Goal: Information Seeking & Learning: Learn about a topic

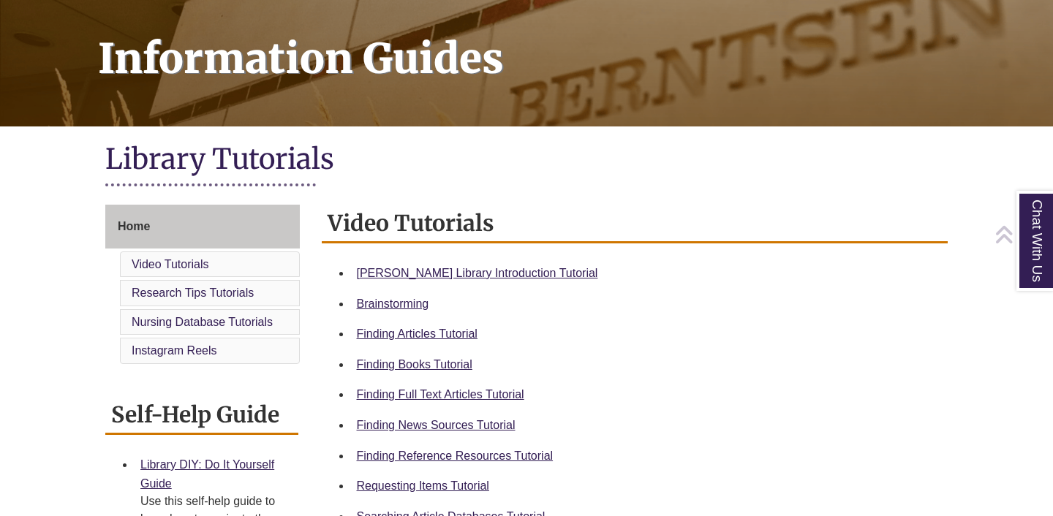
scroll to position [207, 0]
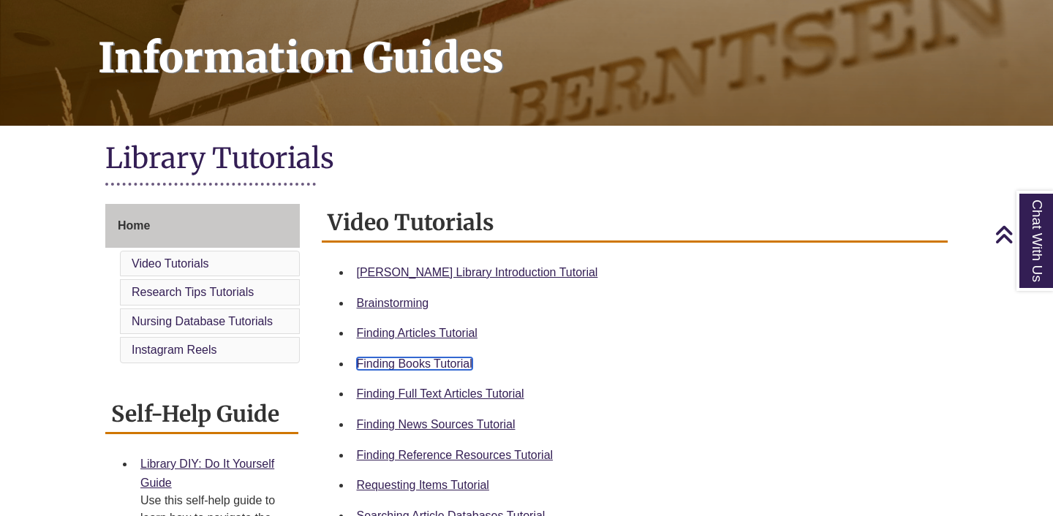
click at [435, 363] on link "Finding Books Tutorial" at bounding box center [415, 364] width 116 height 12
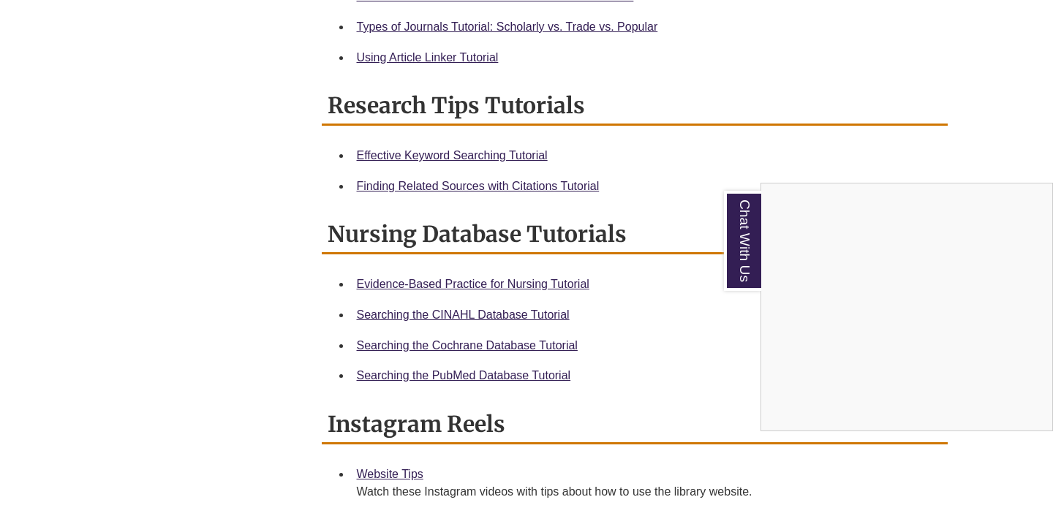
scroll to position [0, 0]
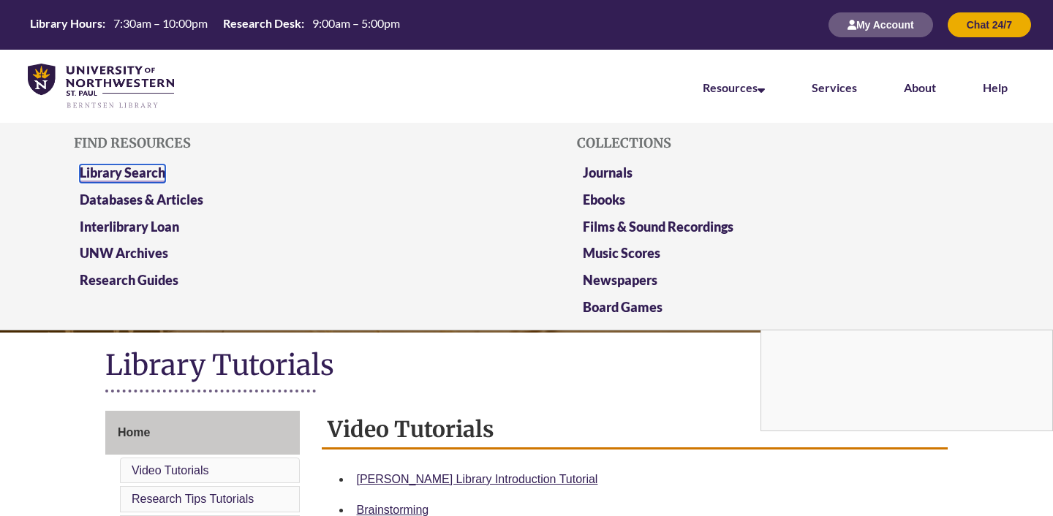
click at [153, 170] on link "Library Search" at bounding box center [123, 174] width 86 height 18
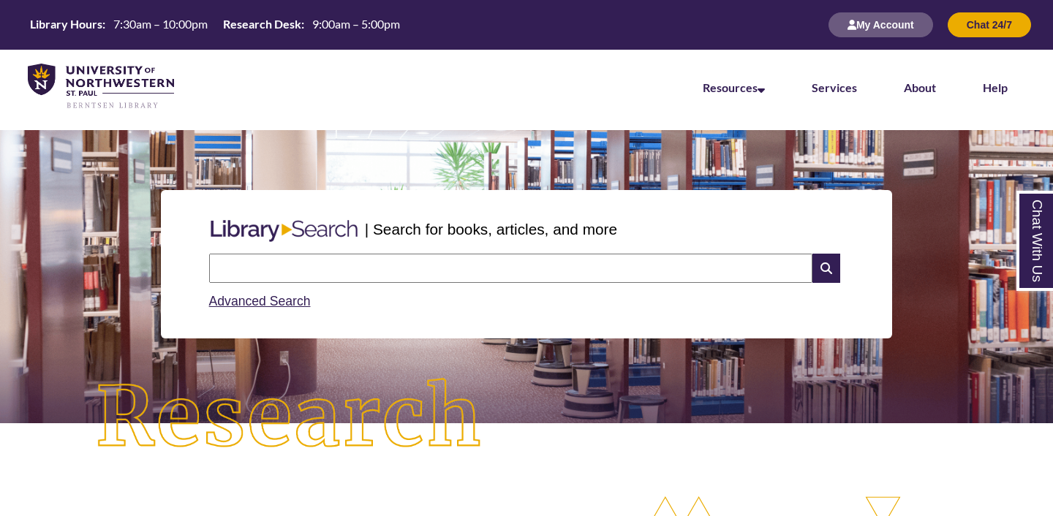
click at [361, 282] on input "text" at bounding box center [510, 268] width 603 height 29
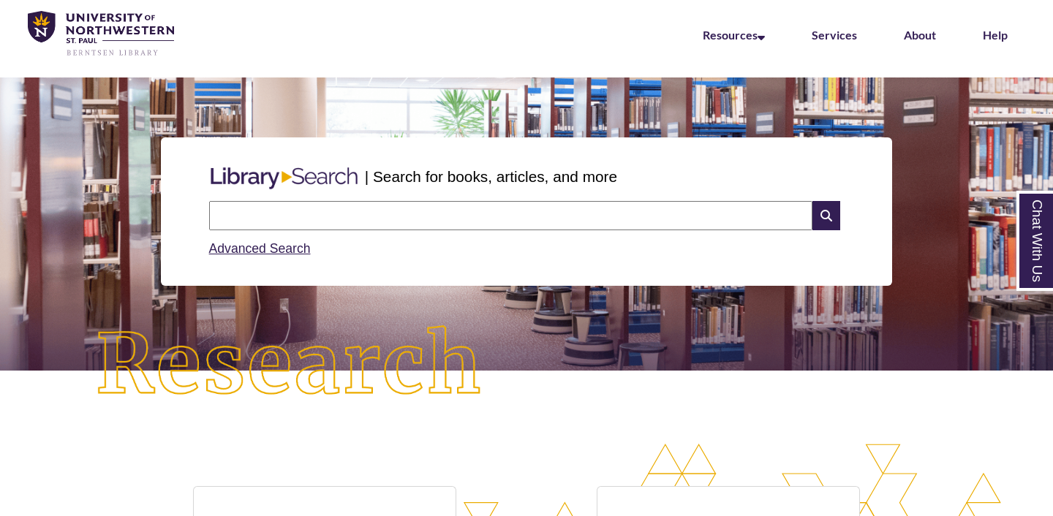
scroll to position [56, 0]
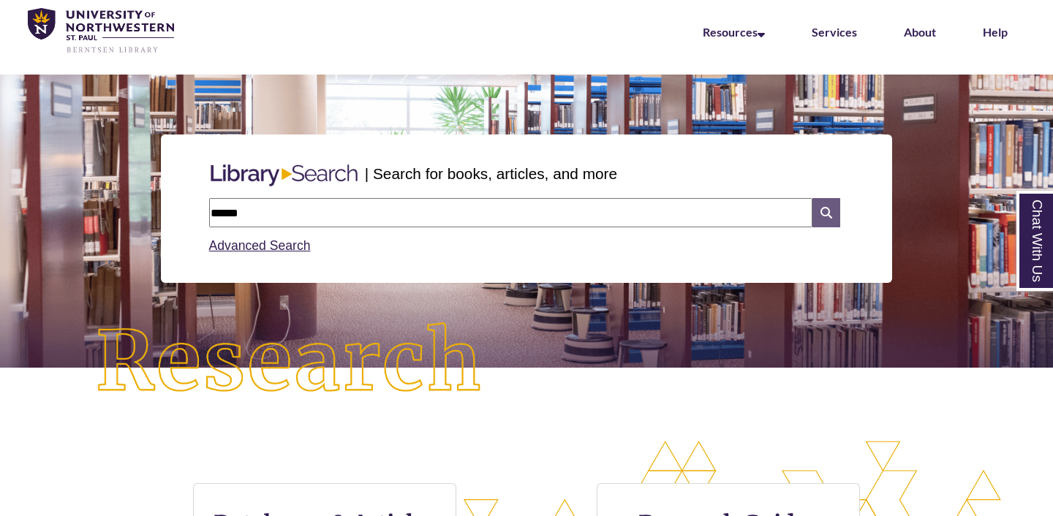
type input "******"
click at [822, 205] on icon at bounding box center [826, 212] width 28 height 29
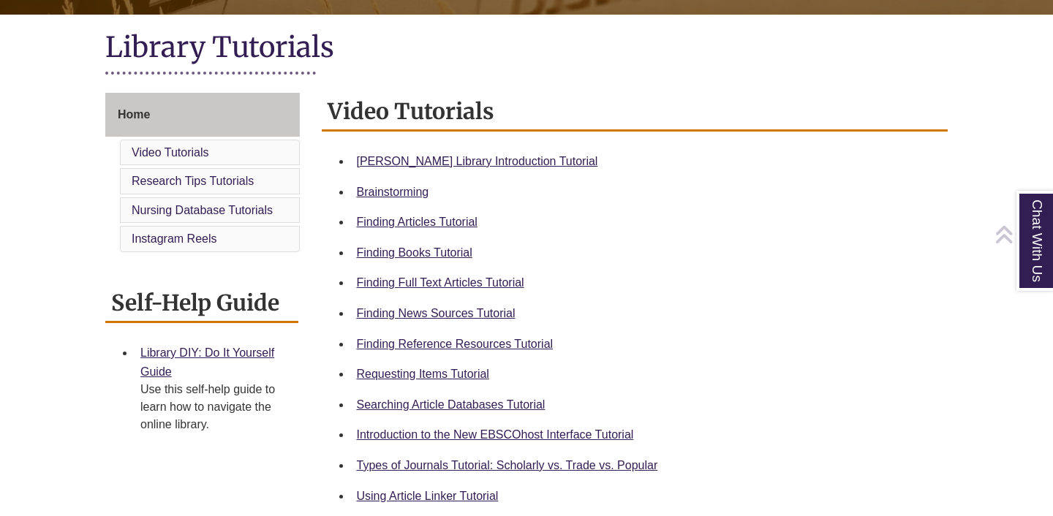
scroll to position [321, 0]
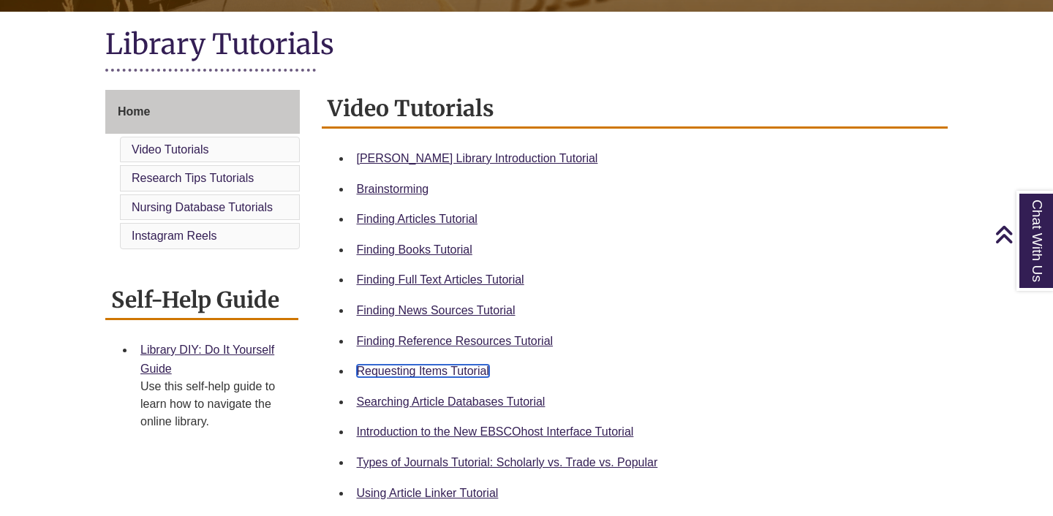
click at [447, 371] on link "Requesting Items Tutorial" at bounding box center [423, 371] width 132 height 12
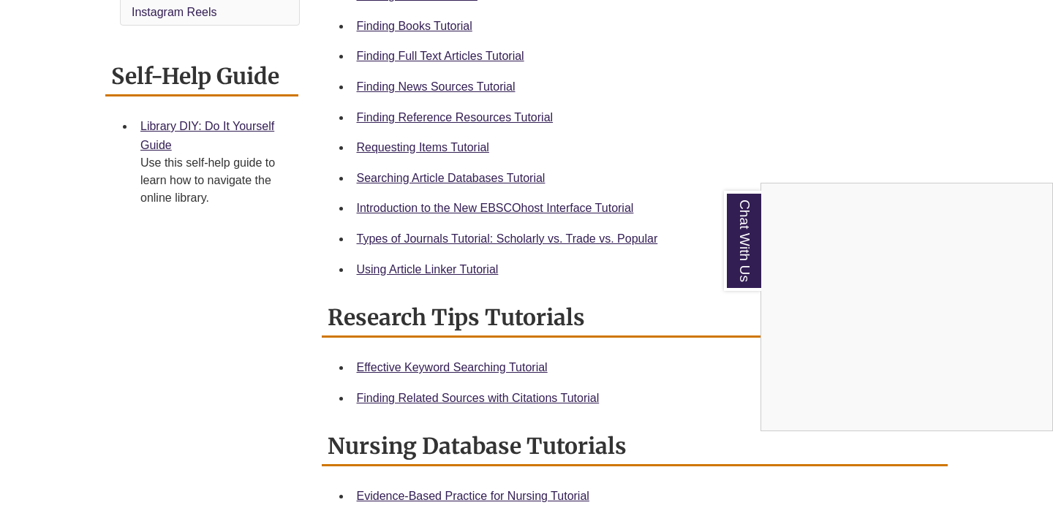
scroll to position [541, 0]
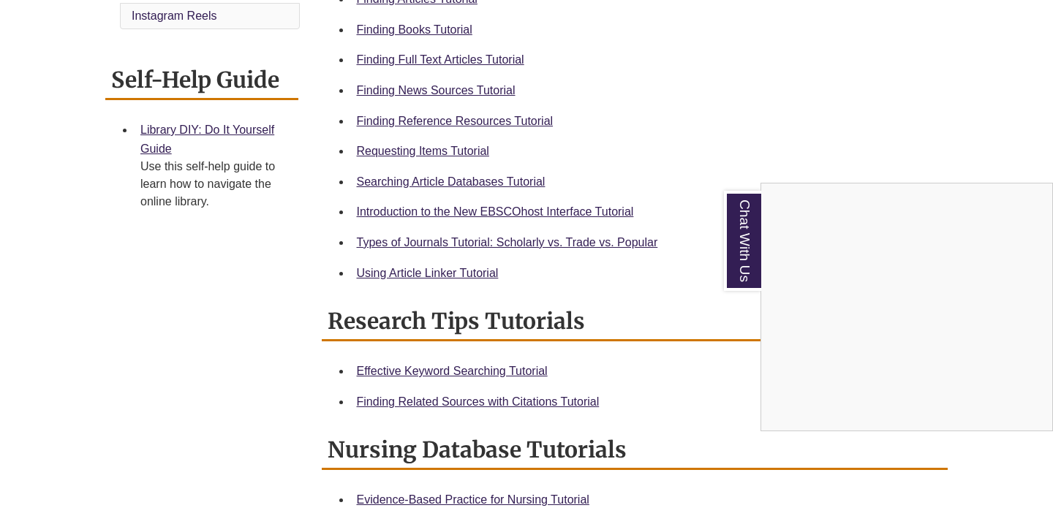
click at [412, 242] on div "Chat With Us" at bounding box center [526, 258] width 1053 height 516
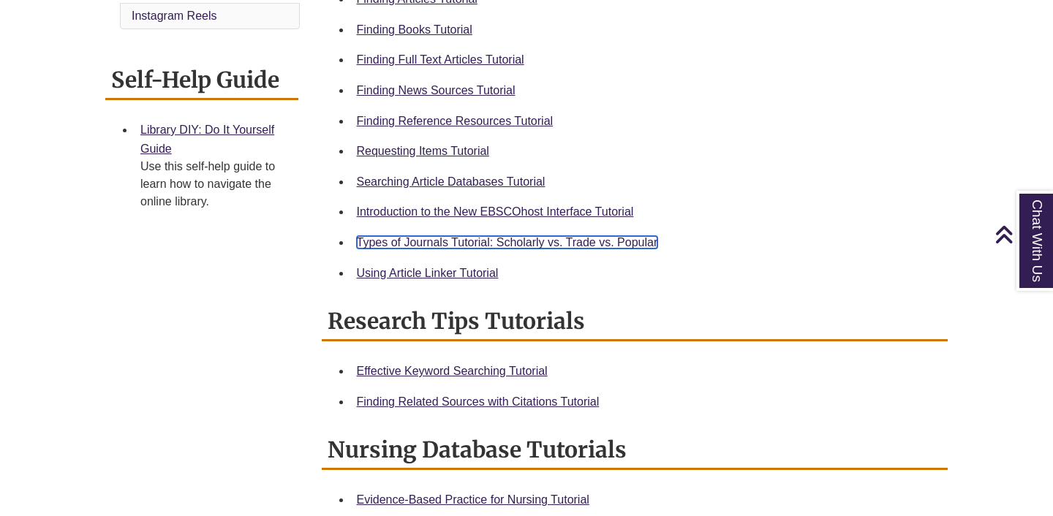
click at [581, 245] on link "Types of Journals Tutorial: Scholarly vs. Trade vs. Popular" at bounding box center [507, 242] width 301 height 12
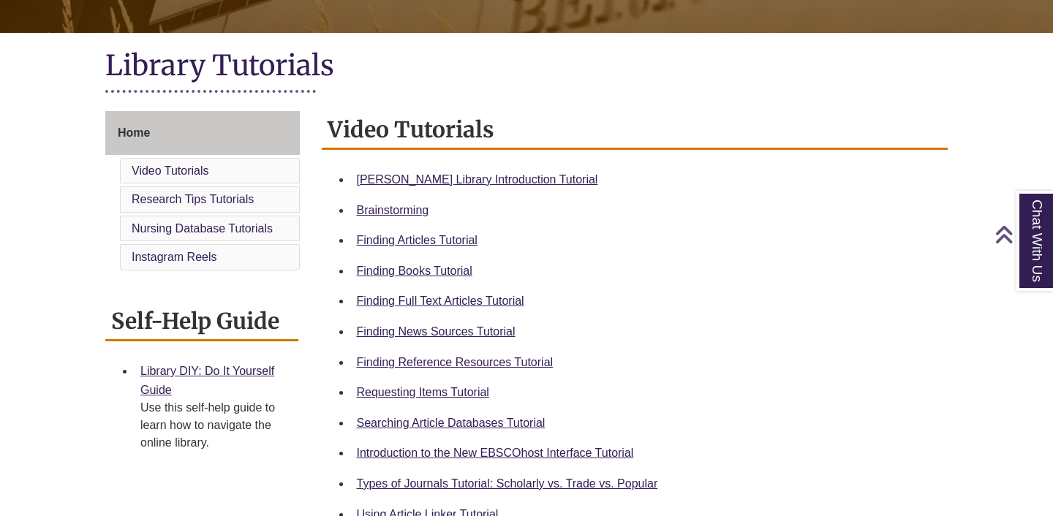
scroll to position [306, 0]
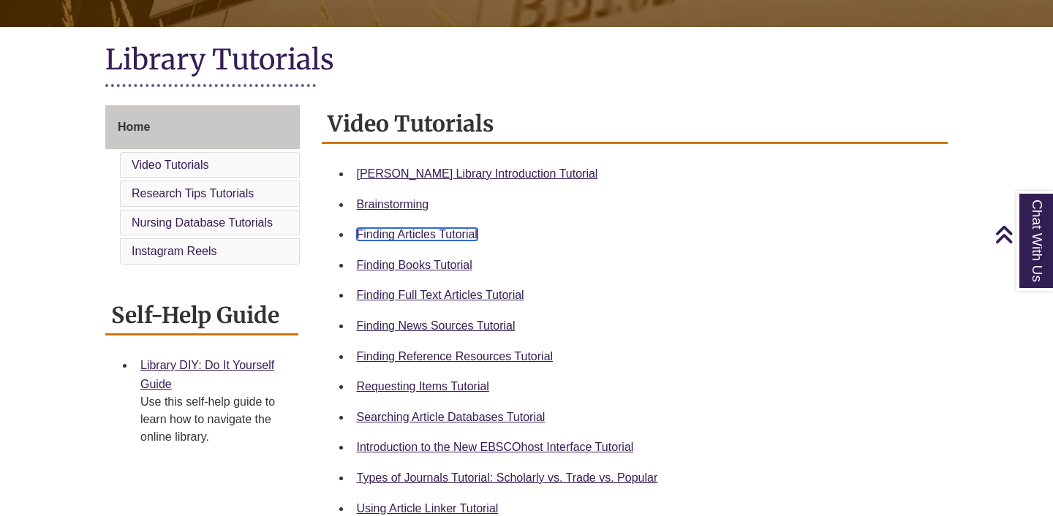
click at [433, 235] on link "Finding Articles Tutorial" at bounding box center [417, 234] width 121 height 12
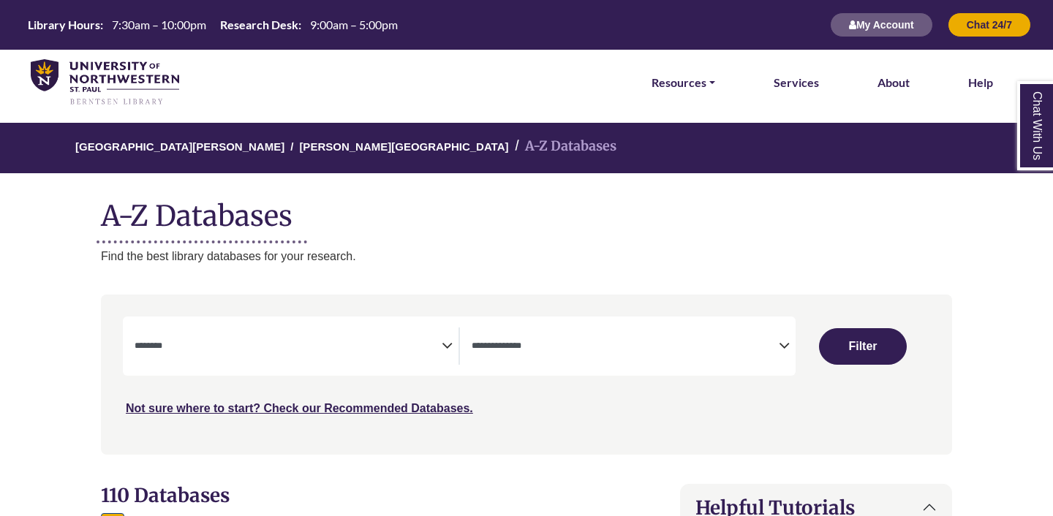
select select "Database Subject Filter"
select select "Database Types Filter"
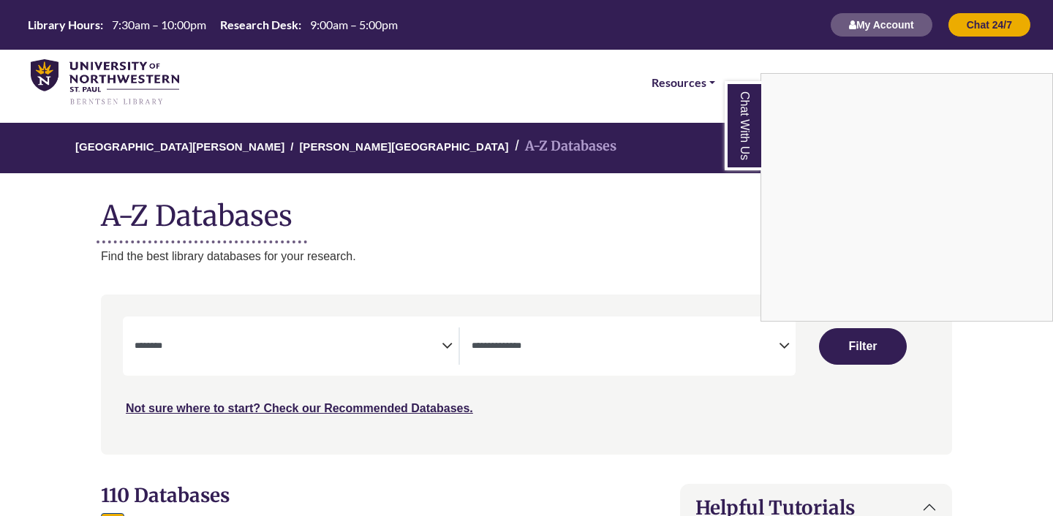
click at [285, 341] on div "Chat With Us" at bounding box center [526, 258] width 1053 height 516
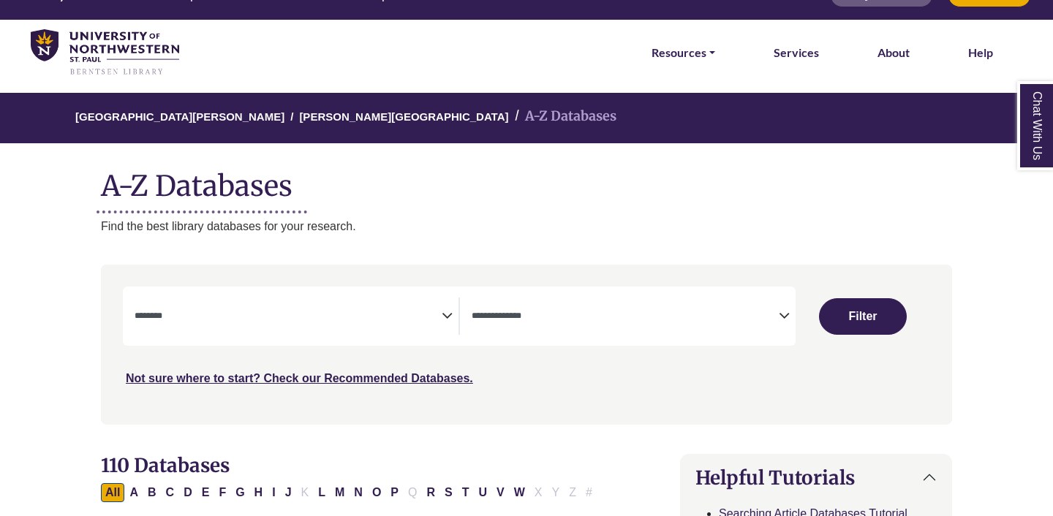
scroll to position [40, 0]
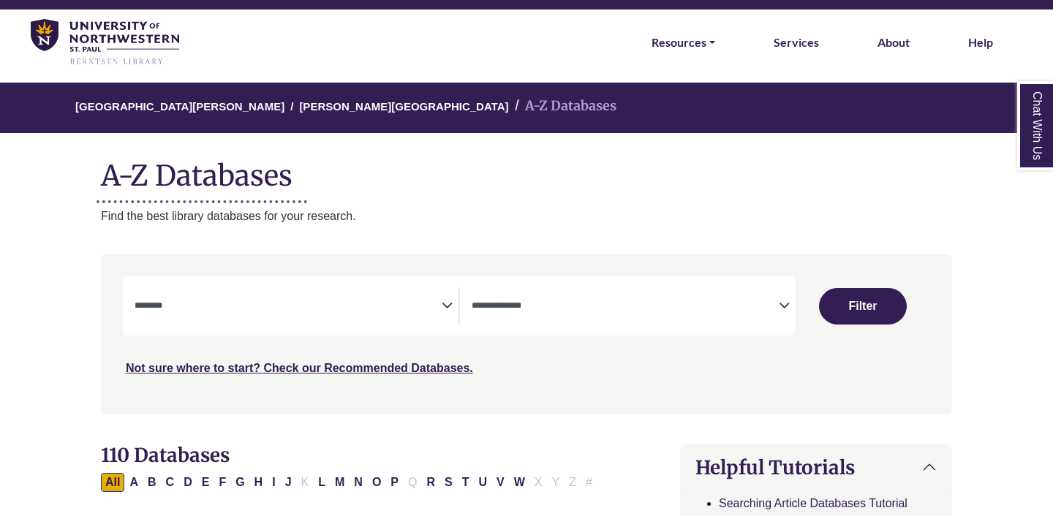
click at [255, 312] on textarea "Search" at bounding box center [288, 307] width 307 height 12
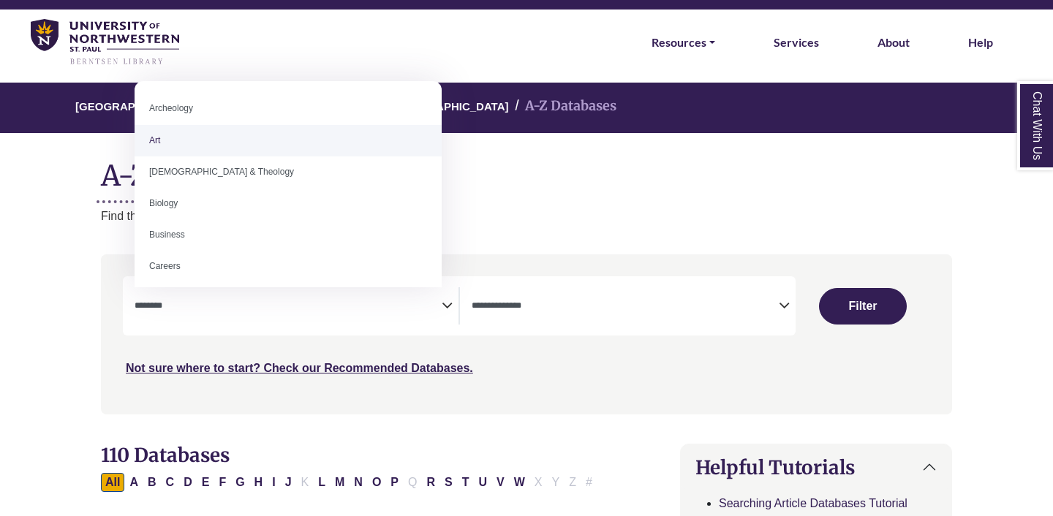
select select "*****"
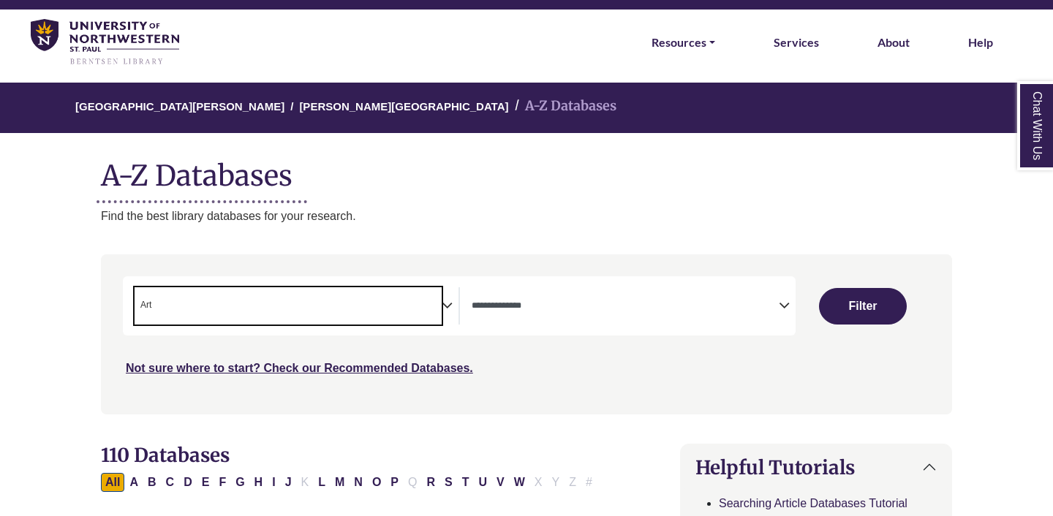
click at [485, 304] on textarea "Search" at bounding box center [625, 307] width 307 height 12
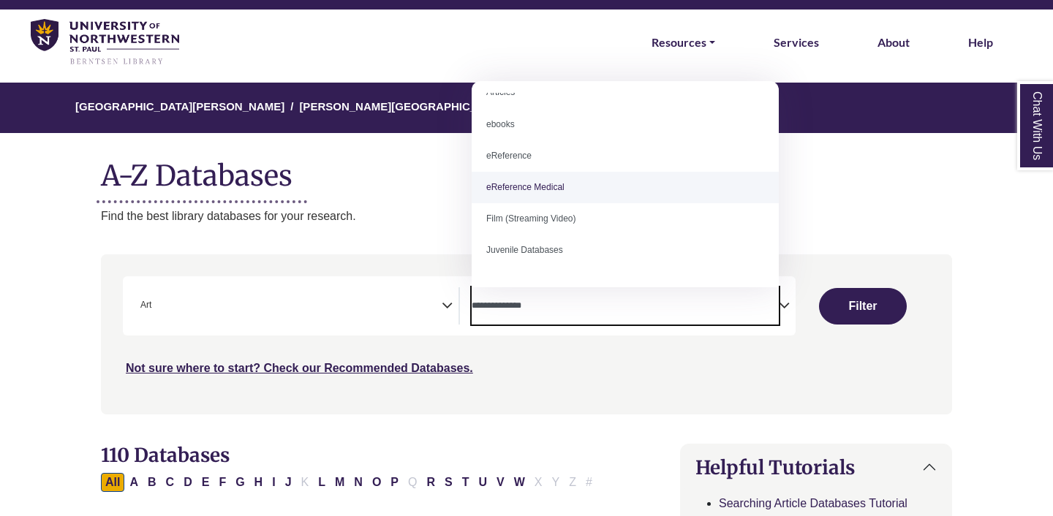
scroll to position [0, 0]
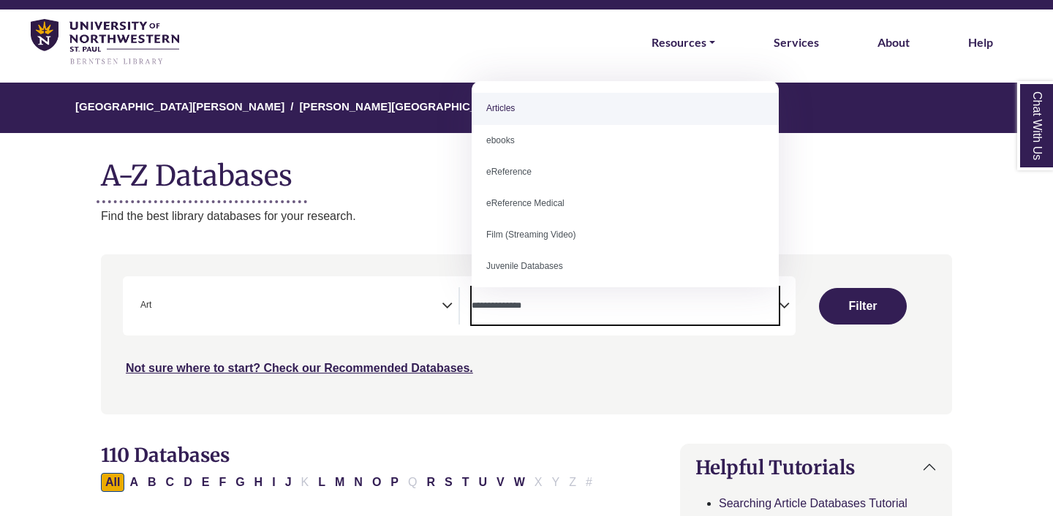
select select "*****"
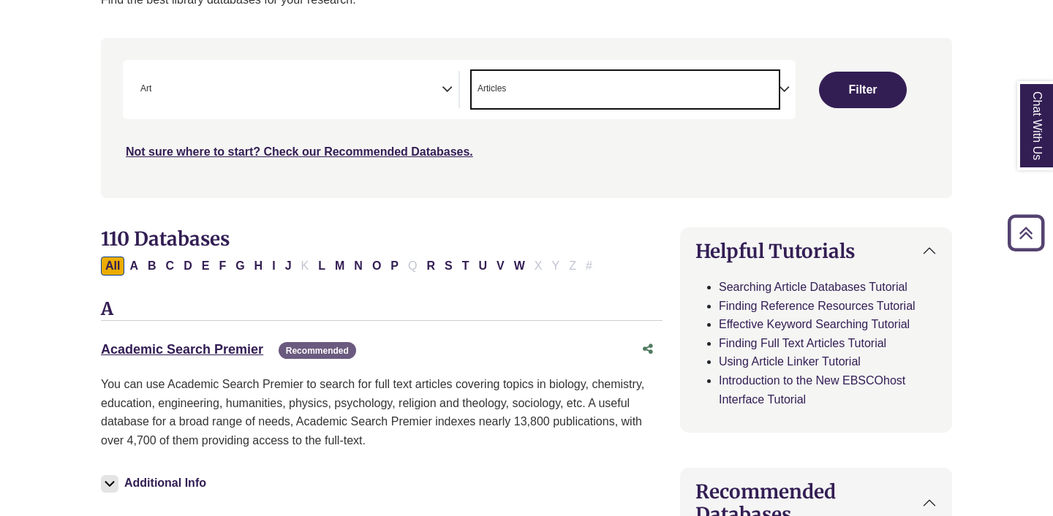
scroll to position [257, 0]
click at [837, 98] on button "Filter" at bounding box center [863, 89] width 88 height 37
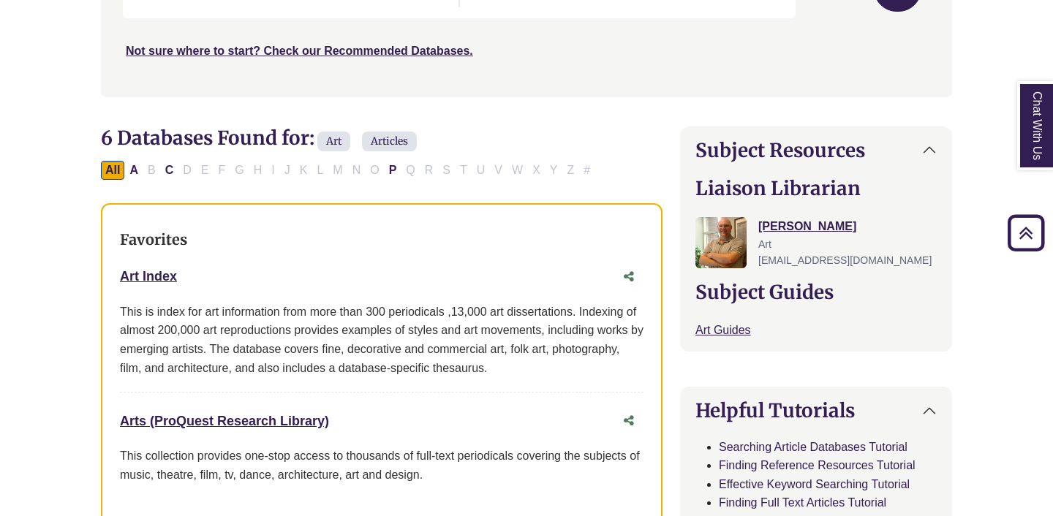
scroll to position [369, 0]
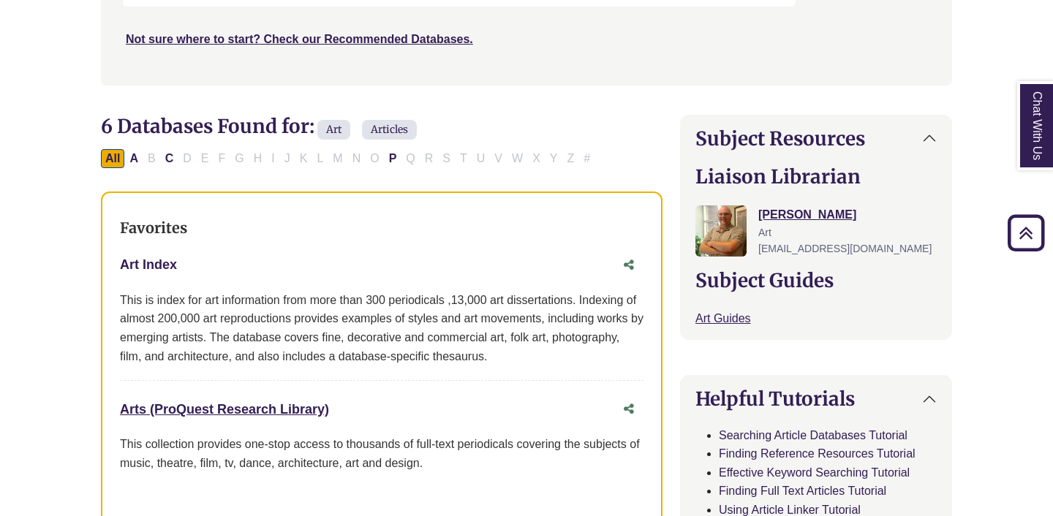
click at [150, 262] on link "Art Index This link opens in a new window" at bounding box center [148, 264] width 57 height 15
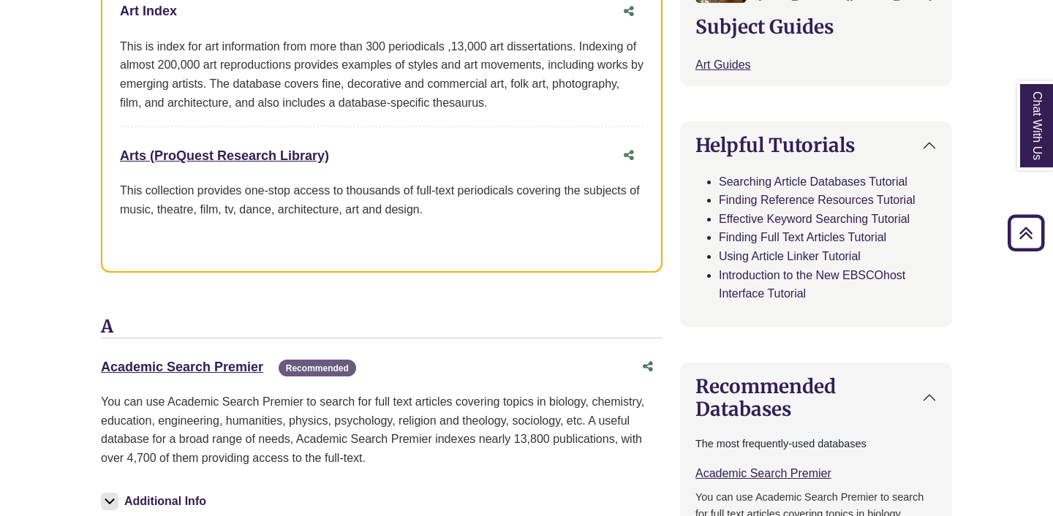
scroll to position [624, 0]
drag, startPoint x: 331, startPoint y: 155, endPoint x: 117, endPoint y: 152, distance: 214.3
click at [117, 152] on div "Favorites Art Index This link opens in a new window This is index for art infor…" at bounding box center [382, 105] width 562 height 336
copy link "Arts (ProQuest Research Library)"
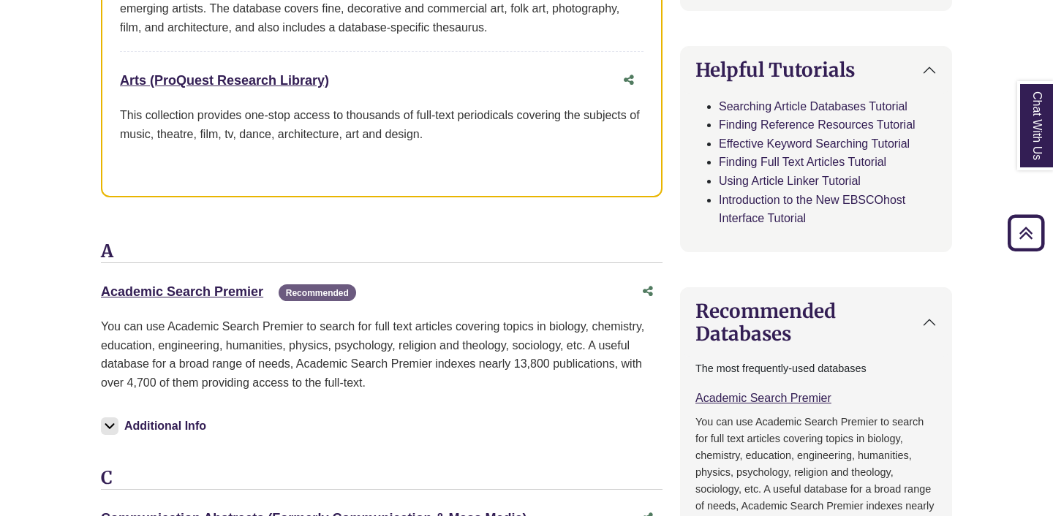
click at [312, 241] on div "Art Databases Favorites Art Index This link opens in a new window Arts (ProQues…" at bounding box center [382, 378] width 562 height 1030
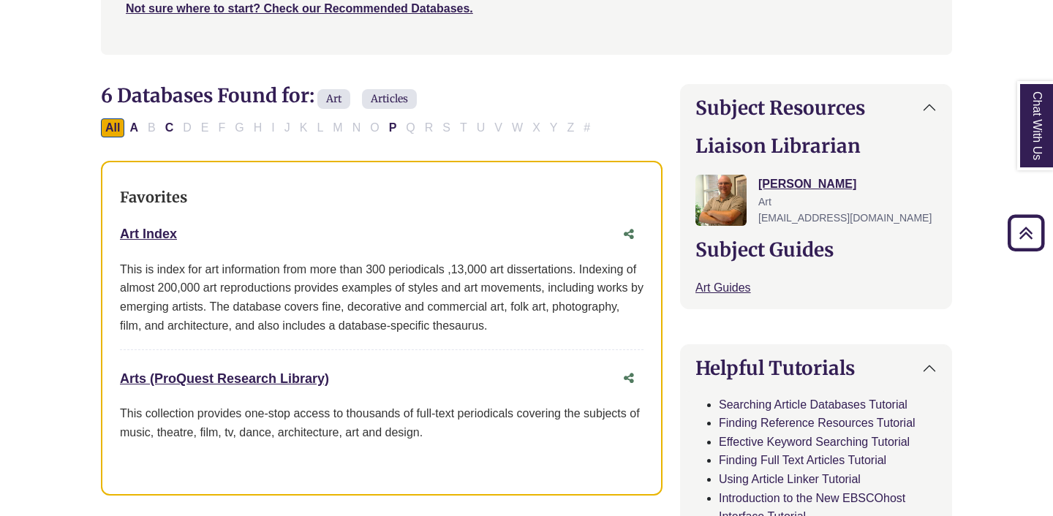
scroll to position [393, 0]
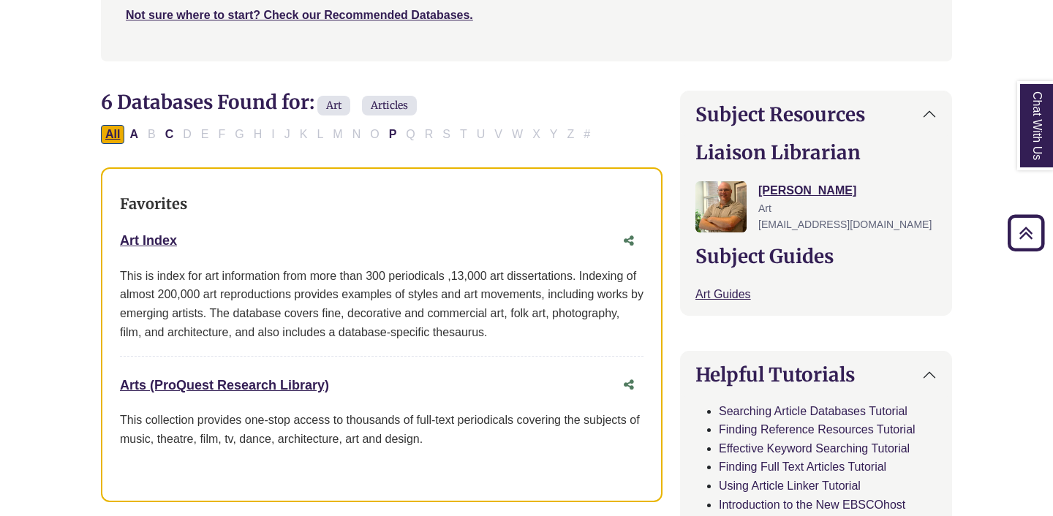
click at [121, 141] on button "All" at bounding box center [112, 134] width 23 height 19
click at [336, 102] on span "Art" at bounding box center [333, 106] width 33 height 20
click at [337, 109] on span "Art" at bounding box center [333, 106] width 33 height 20
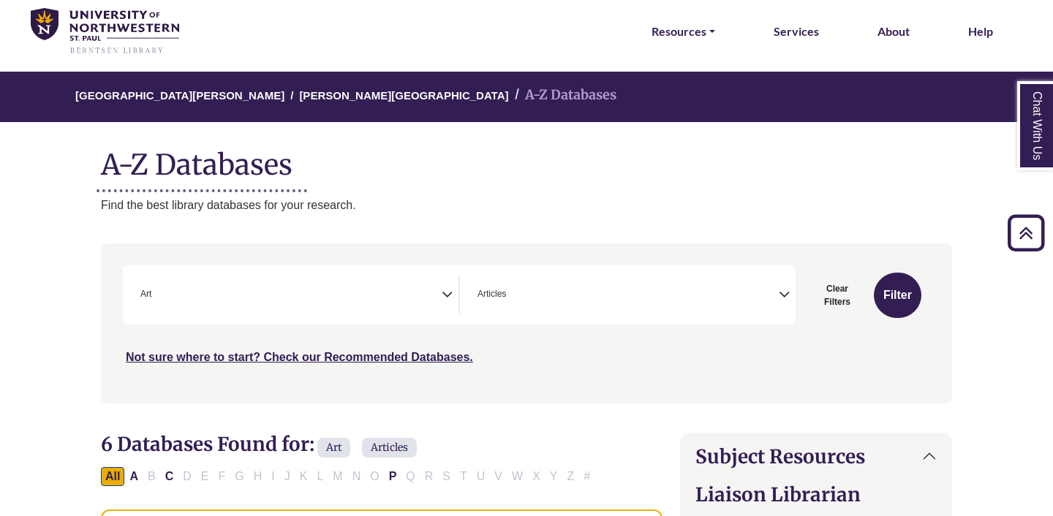
scroll to position [0, 0]
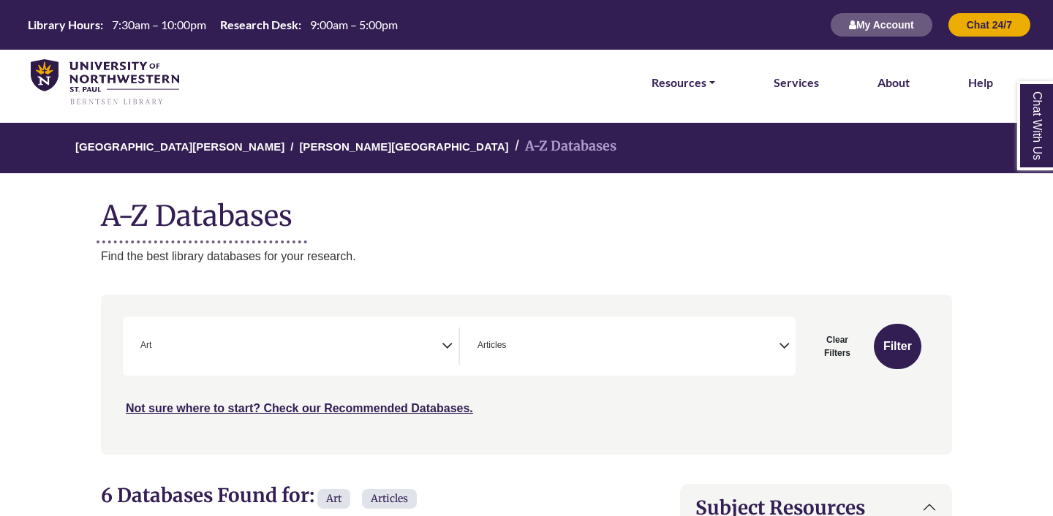
click at [608, 362] on span "× Articles" at bounding box center [625, 346] width 307 height 37
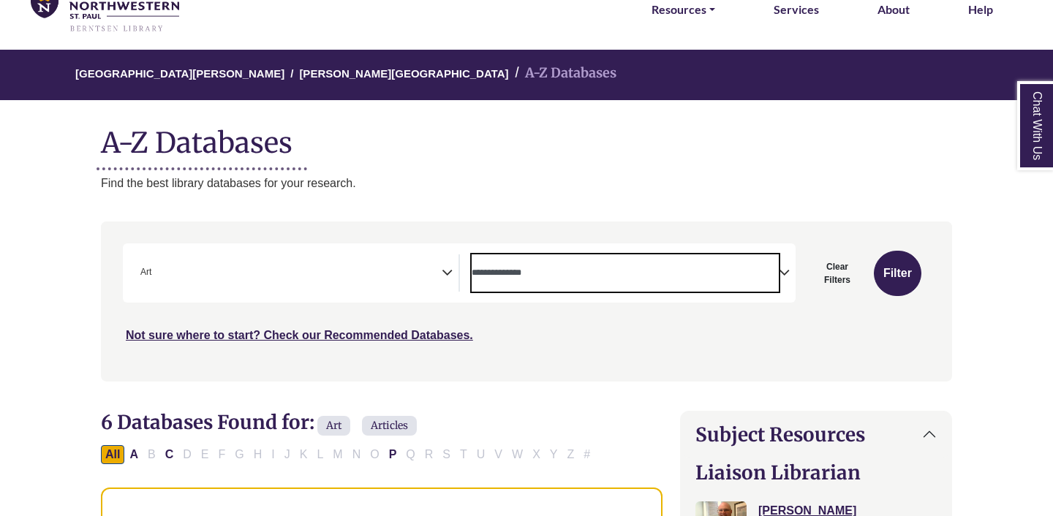
scroll to position [88, 0]
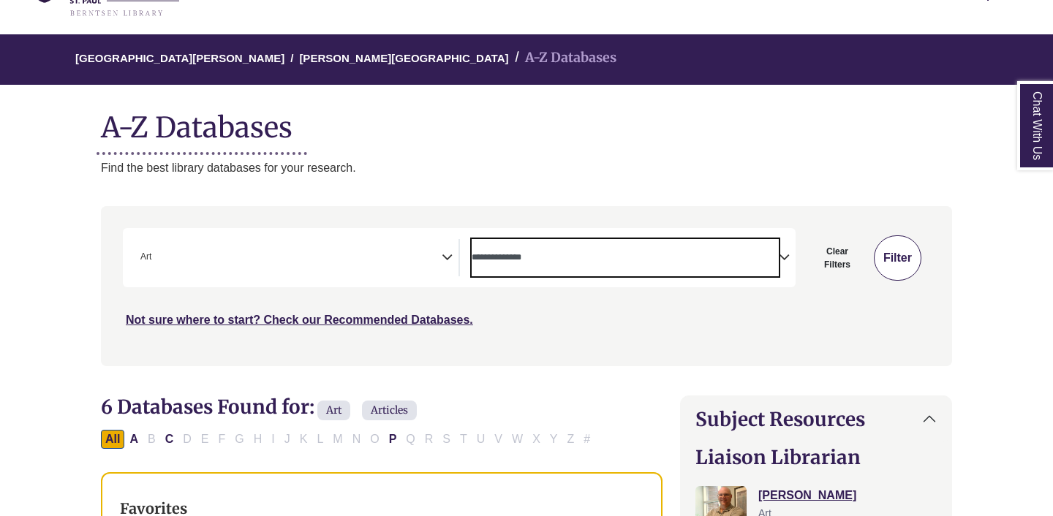
click at [891, 252] on button "Filter" at bounding box center [898, 257] width 48 height 45
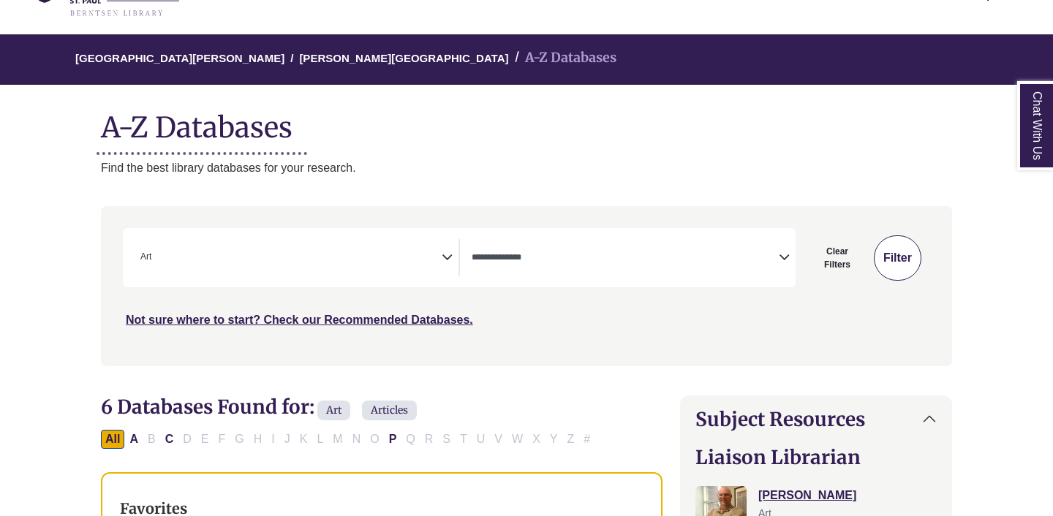
select select "Database Types Filter"
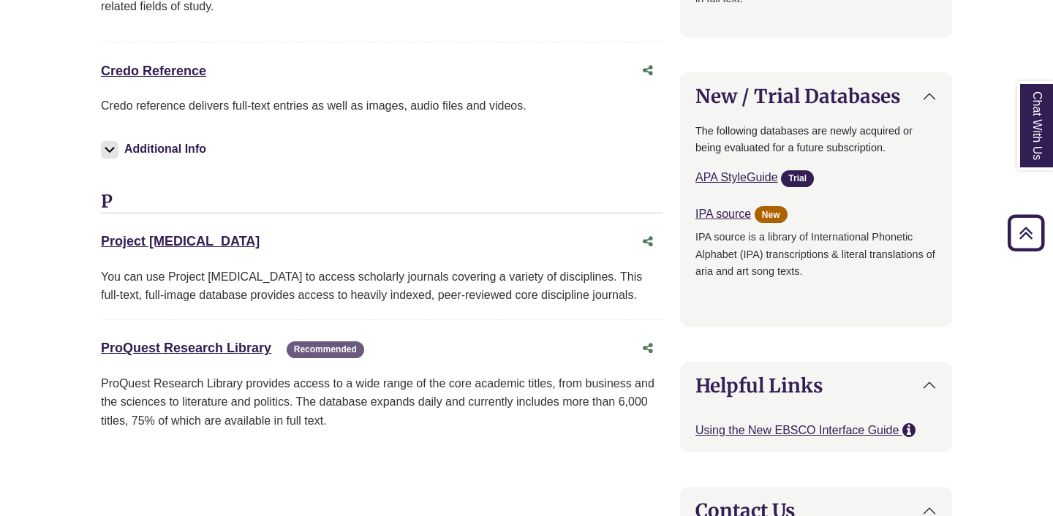
scroll to position [1384, 0]
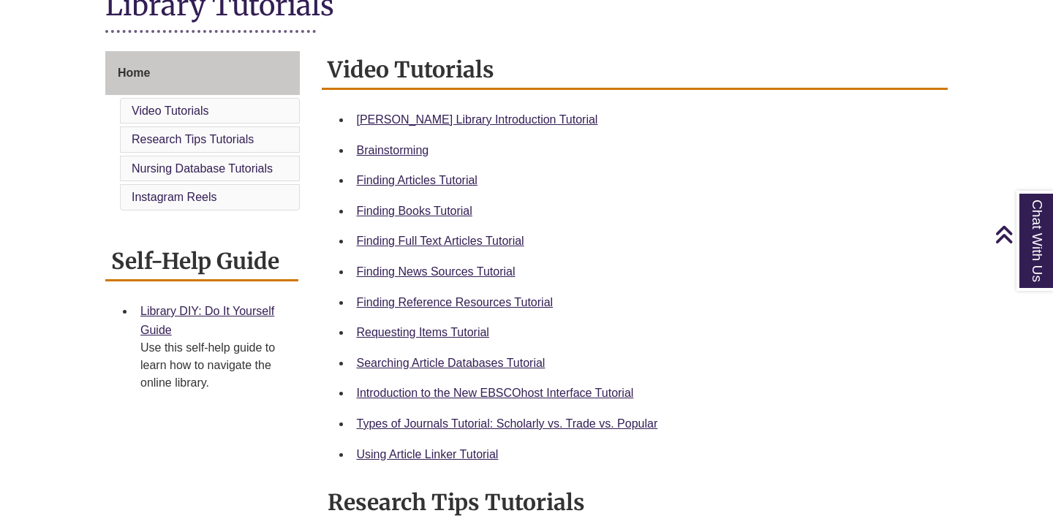
scroll to position [359, 0]
click at [488, 368] on link "Searching Article Databases Tutorial" at bounding box center [451, 364] width 189 height 12
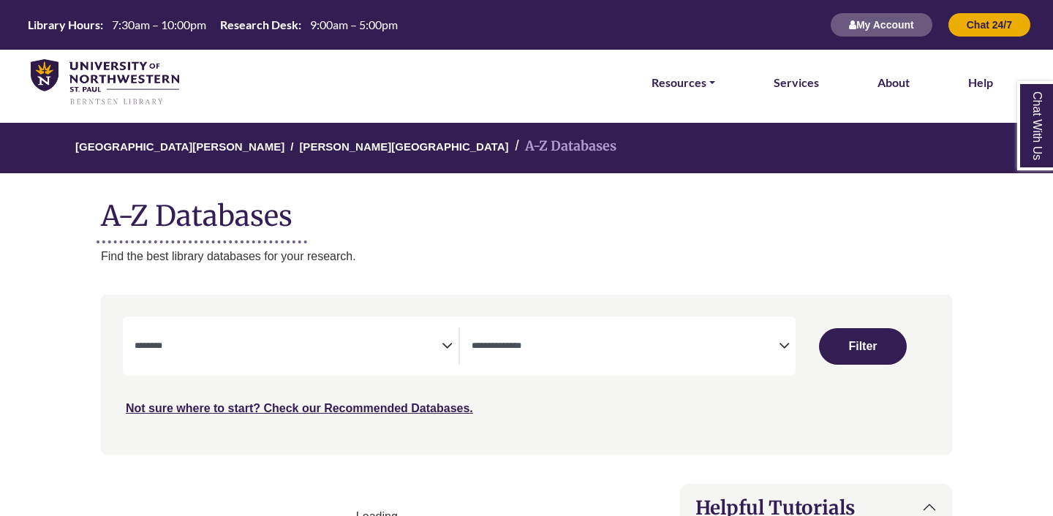
select select "Database Subject Filter"
select select "Database Types Filter"
select select "Database Subject Filter"
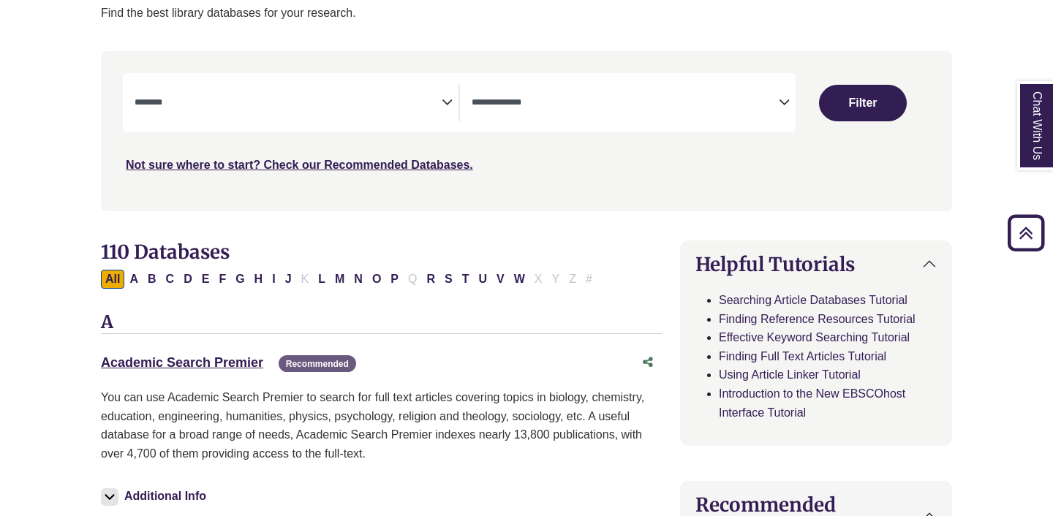
scroll to position [220, 0]
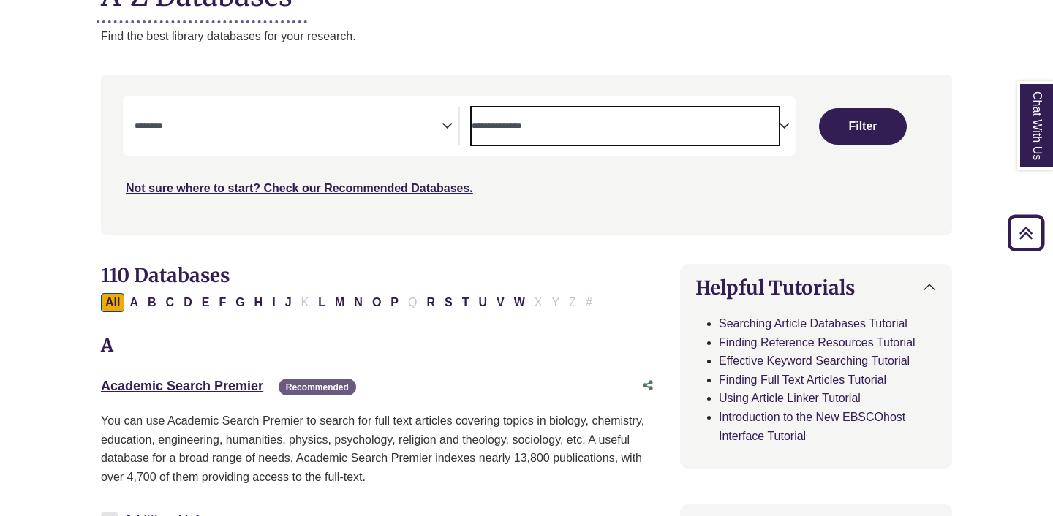
click at [505, 129] on textarea "Search" at bounding box center [625, 127] width 307 height 12
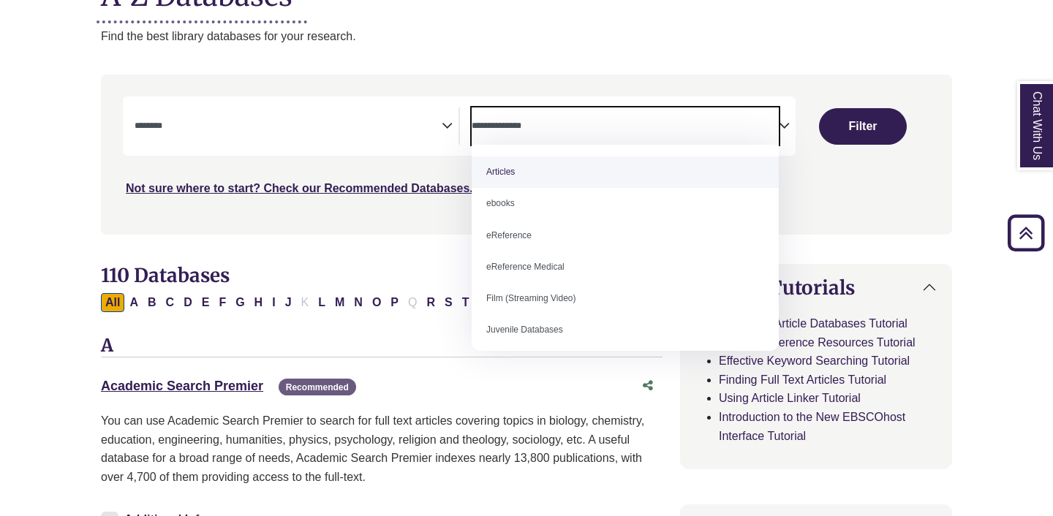
select select "*****"
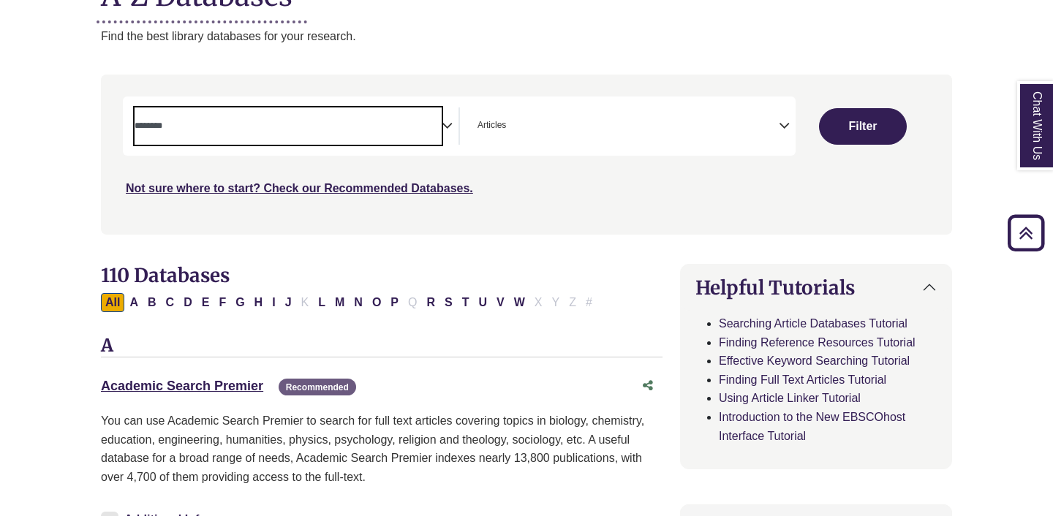
click at [328, 142] on span "Search filters" at bounding box center [288, 125] width 307 height 37
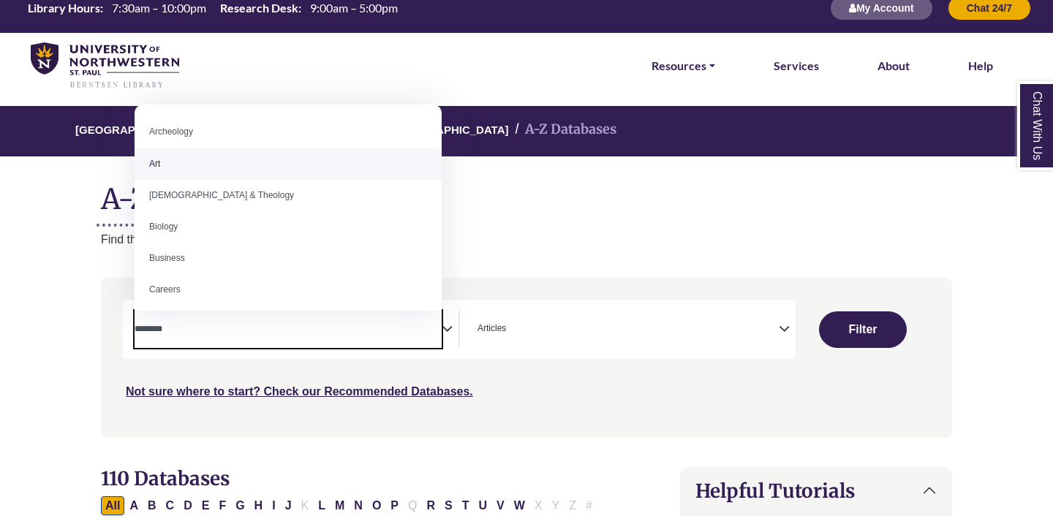
scroll to position [0, 0]
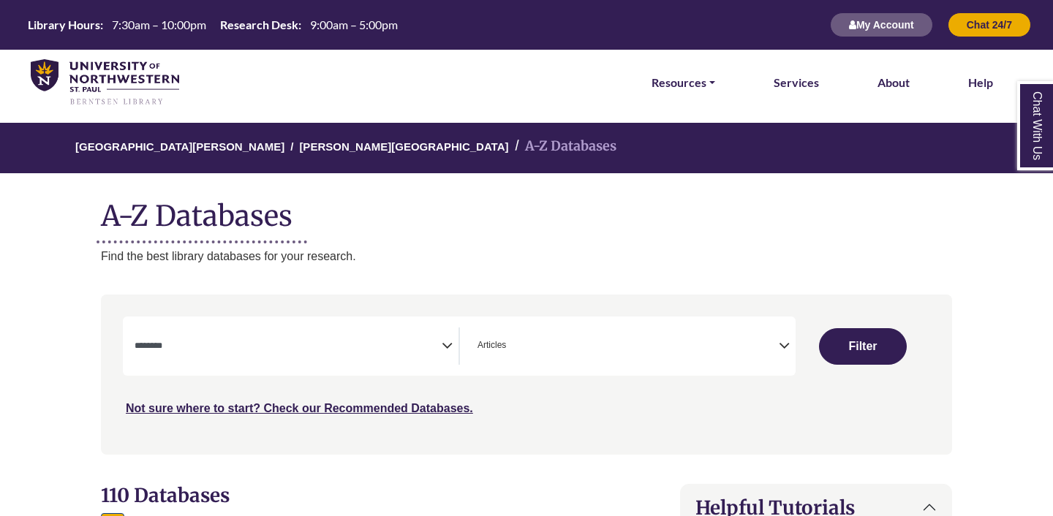
click at [591, 215] on h1 "A-Z Databases" at bounding box center [526, 210] width 851 height 45
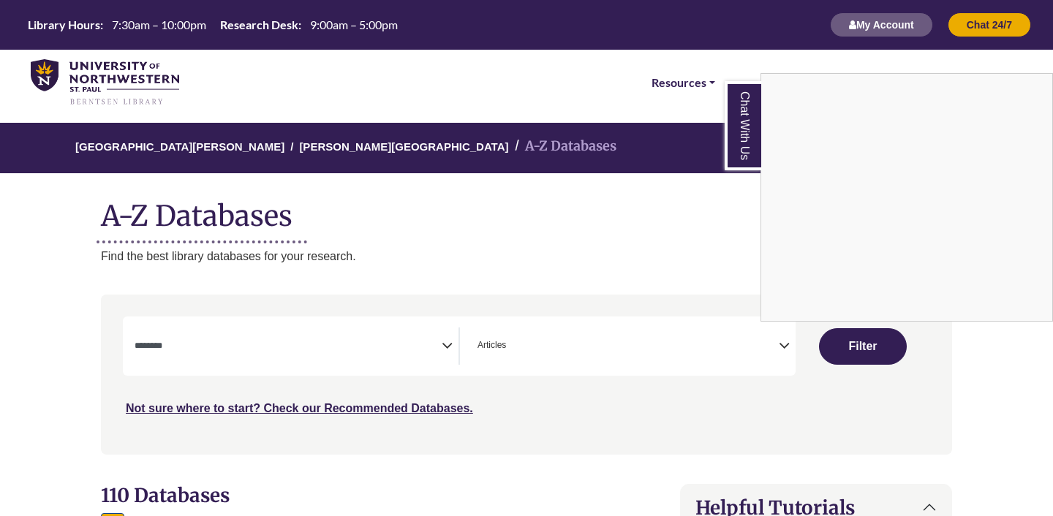
click at [650, 252] on div "Chat With Us" at bounding box center [526, 258] width 1053 height 516
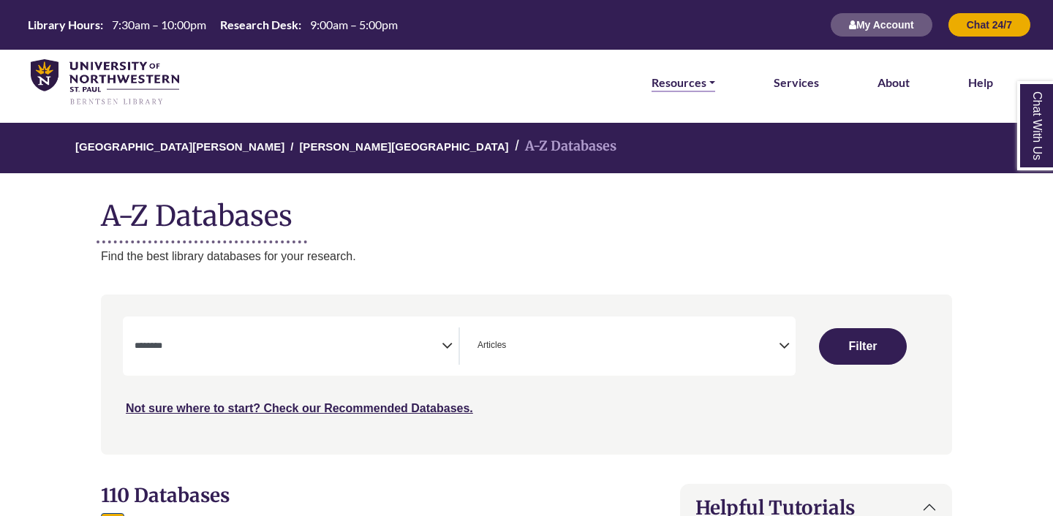
click at [695, 75] on link "Resources" at bounding box center [684, 82] width 64 height 19
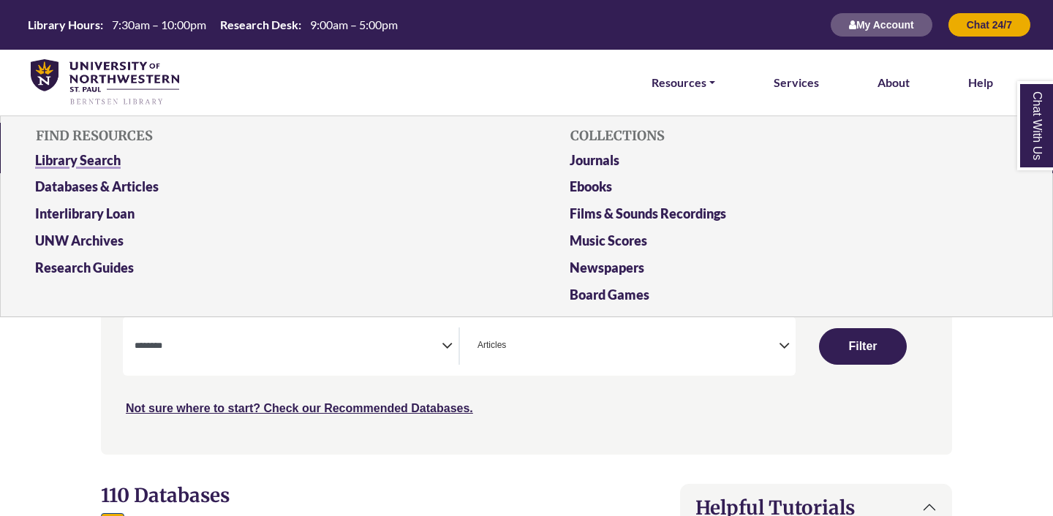
click at [72, 159] on link "Library Search" at bounding box center [259, 163] width 470 height 27
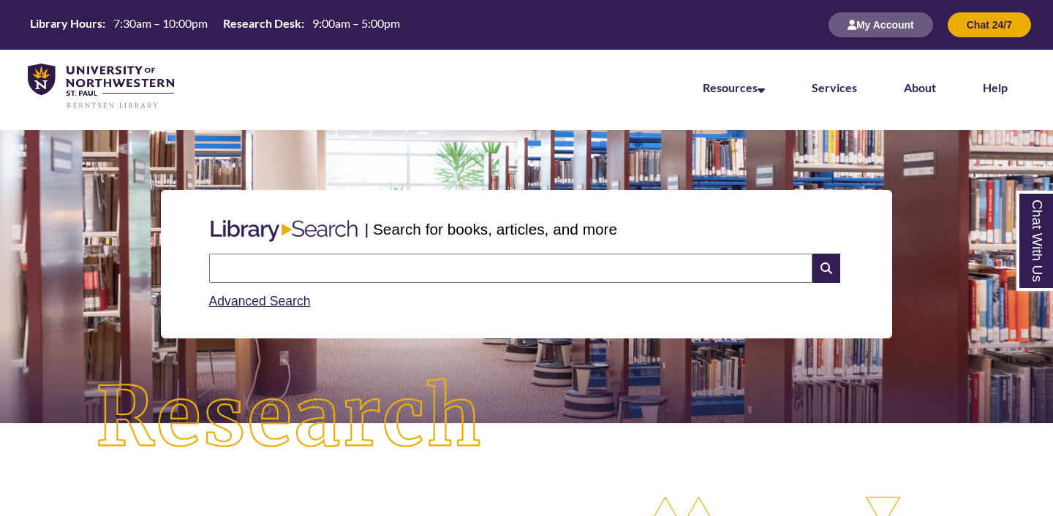
click at [404, 273] on input "text" at bounding box center [510, 268] width 603 height 29
click at [223, 268] on input "******" at bounding box center [510, 268] width 603 height 29
type input "**********"
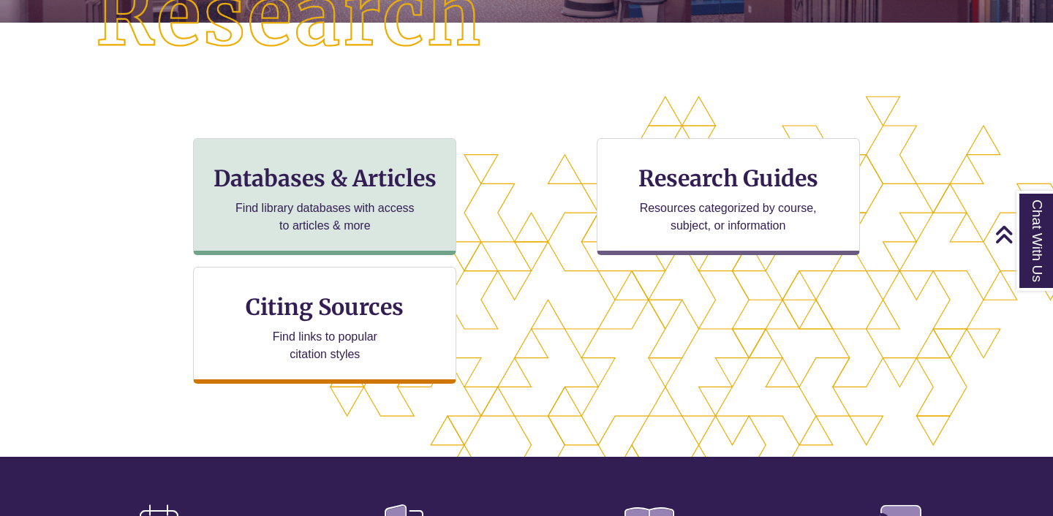
scroll to position [394, 0]
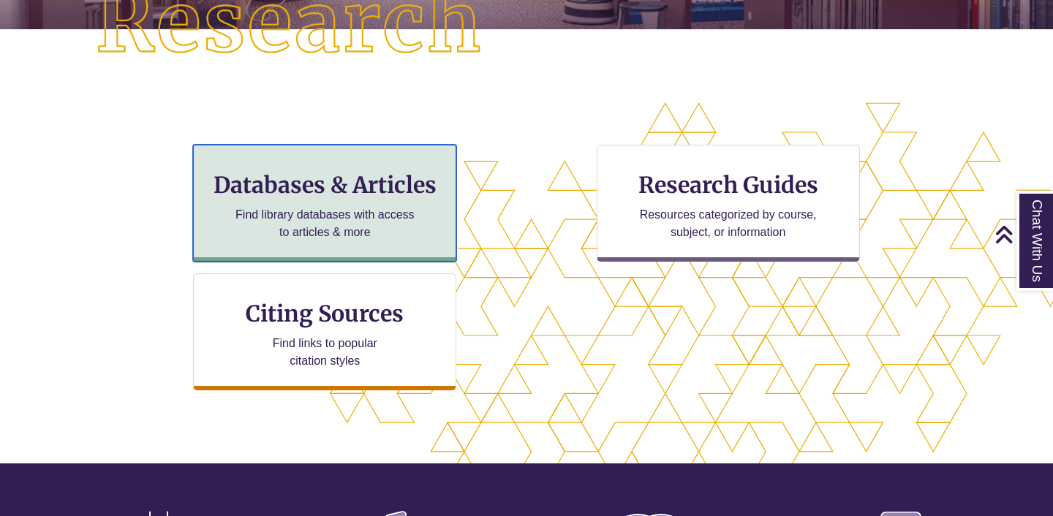
click at [354, 208] on p "Find library databases with access to articles & more" at bounding box center [325, 223] width 191 height 35
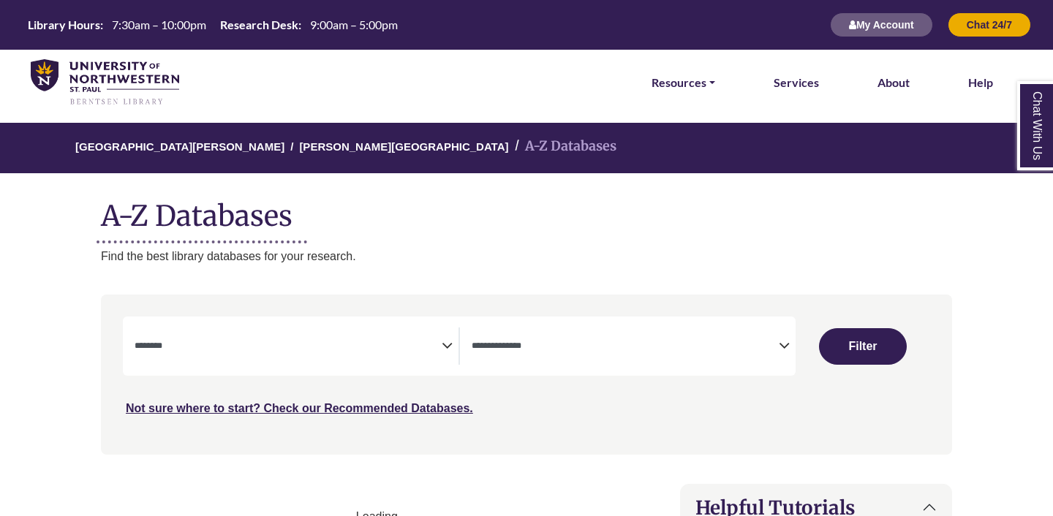
select select "Database Subject Filter"
select select "Database Types Filter"
select select "Database Subject Filter"
select select "Database Types Filter"
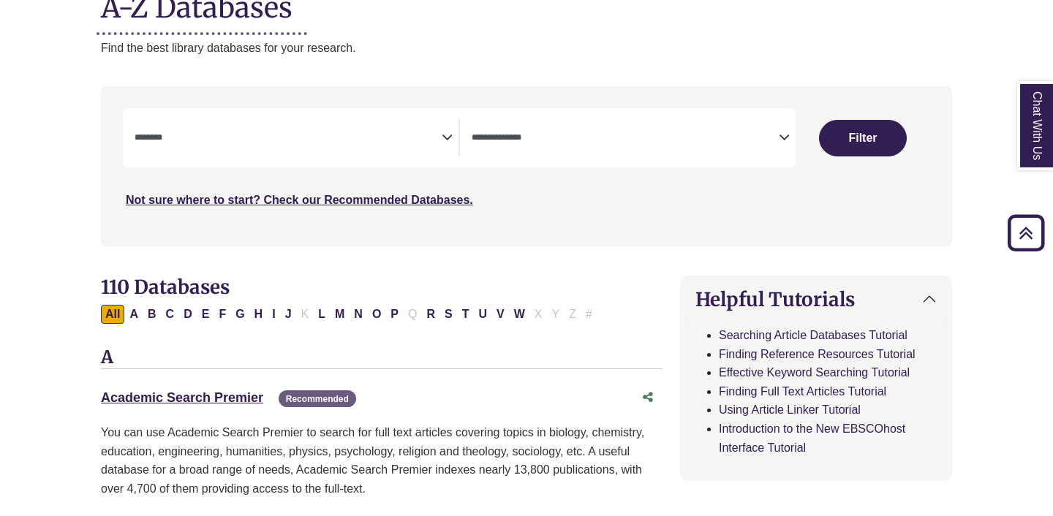
scroll to position [212, 0]
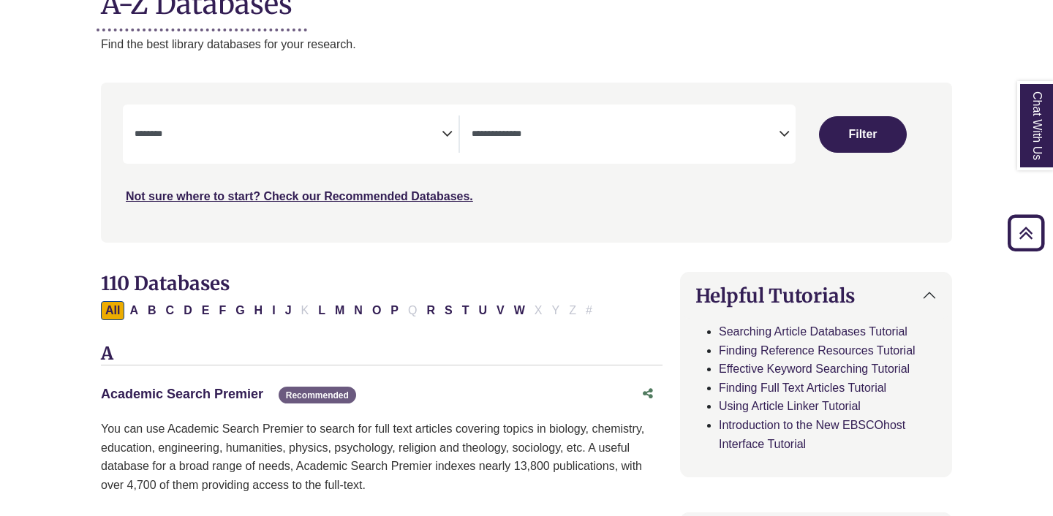
click at [233, 393] on link "Academic Search Premier This link opens in a new window" at bounding box center [182, 394] width 162 height 15
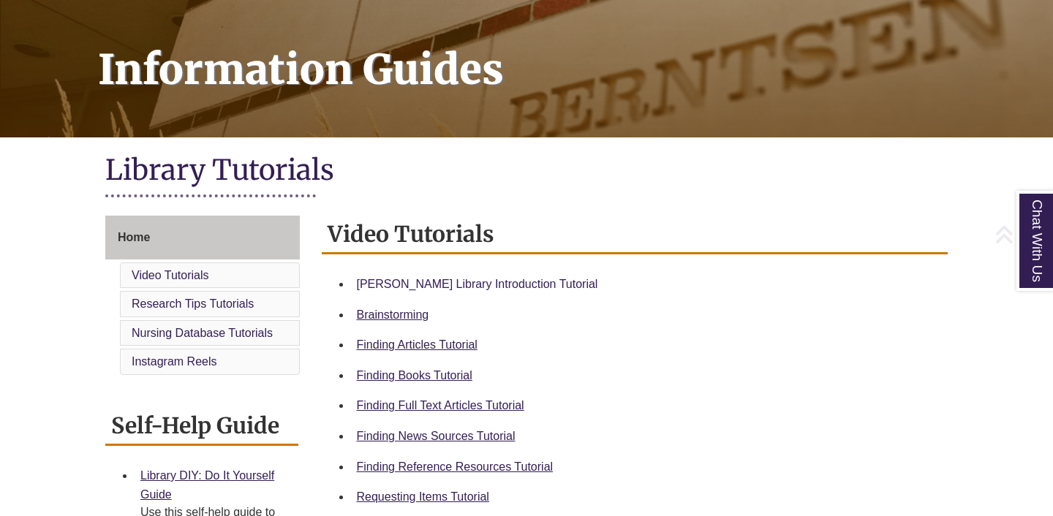
scroll to position [219, 0]
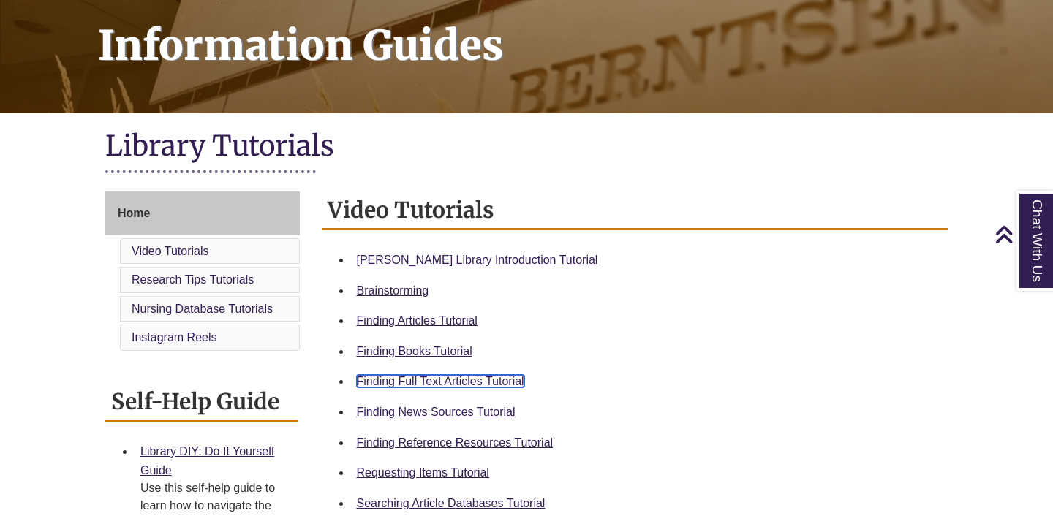
click at [415, 382] on link "Finding Full Text Articles Tutorial" at bounding box center [440, 381] width 167 height 12
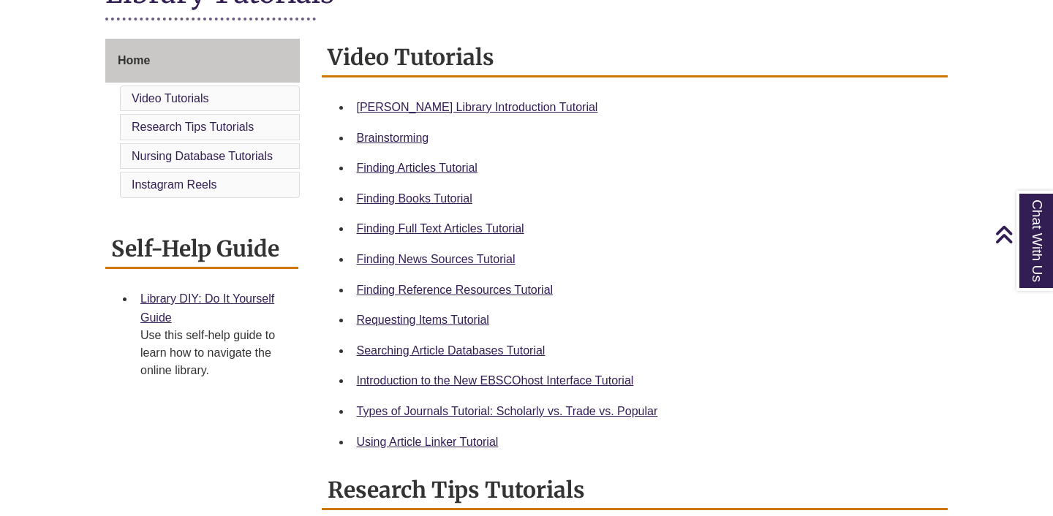
scroll to position [375, 0]
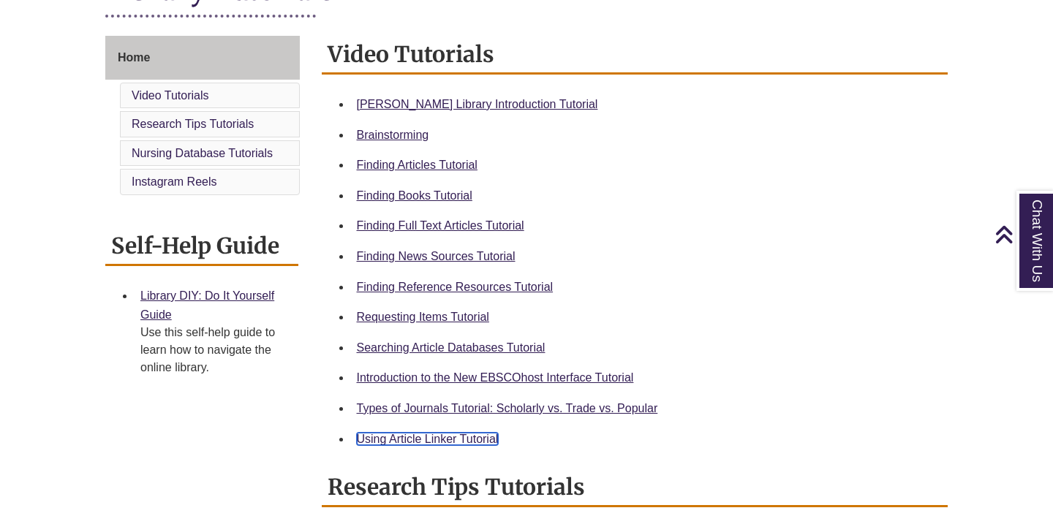
click at [452, 437] on link "Using Article Linker Tutorial" at bounding box center [428, 439] width 142 height 12
